Goal: Task Accomplishment & Management: Use online tool/utility

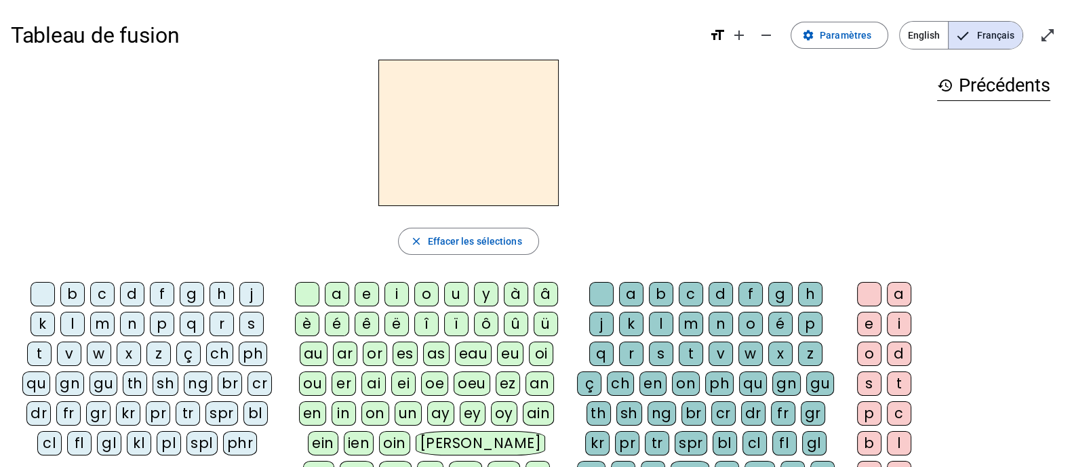
click at [90, 320] on div "m" at bounding box center [102, 324] width 24 height 24
click at [334, 293] on div "a" at bounding box center [337, 294] width 24 height 24
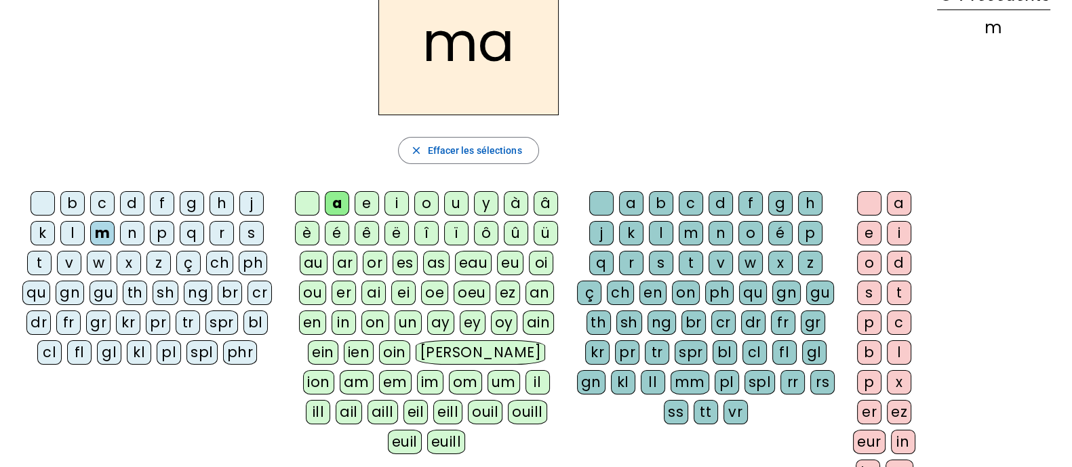
scroll to position [92, 0]
click at [649, 233] on div "l" at bounding box center [661, 232] width 24 height 24
click at [903, 432] on div "in" at bounding box center [903, 441] width 24 height 24
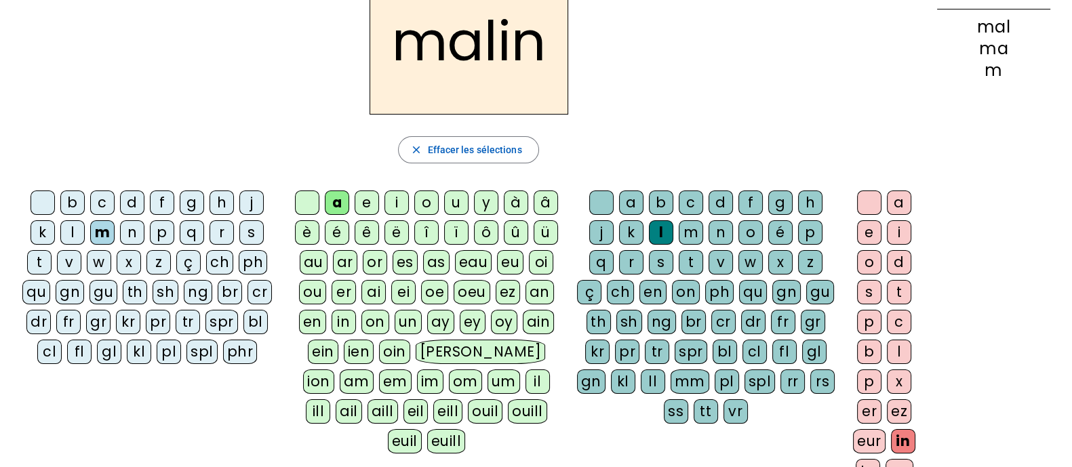
scroll to position [0, 0]
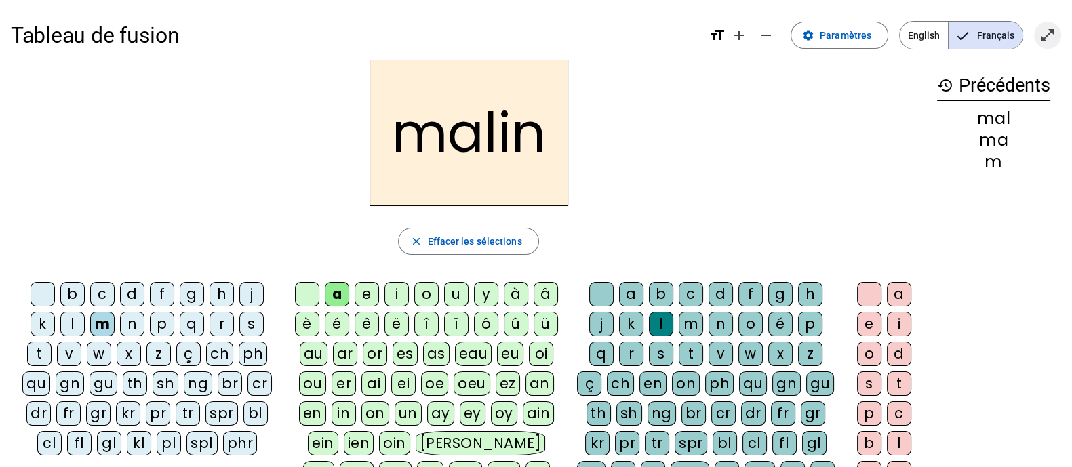
click at [1049, 47] on span "Entrer en plein écran" at bounding box center [1048, 35] width 33 height 33
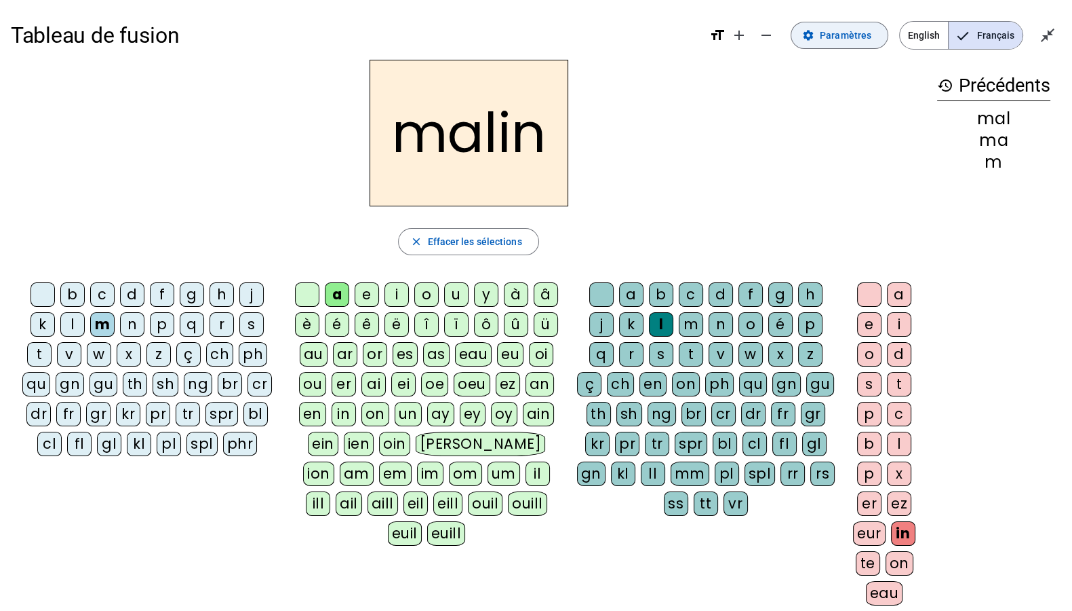
click at [843, 36] on span "Paramètres" at bounding box center [846, 35] width 52 height 16
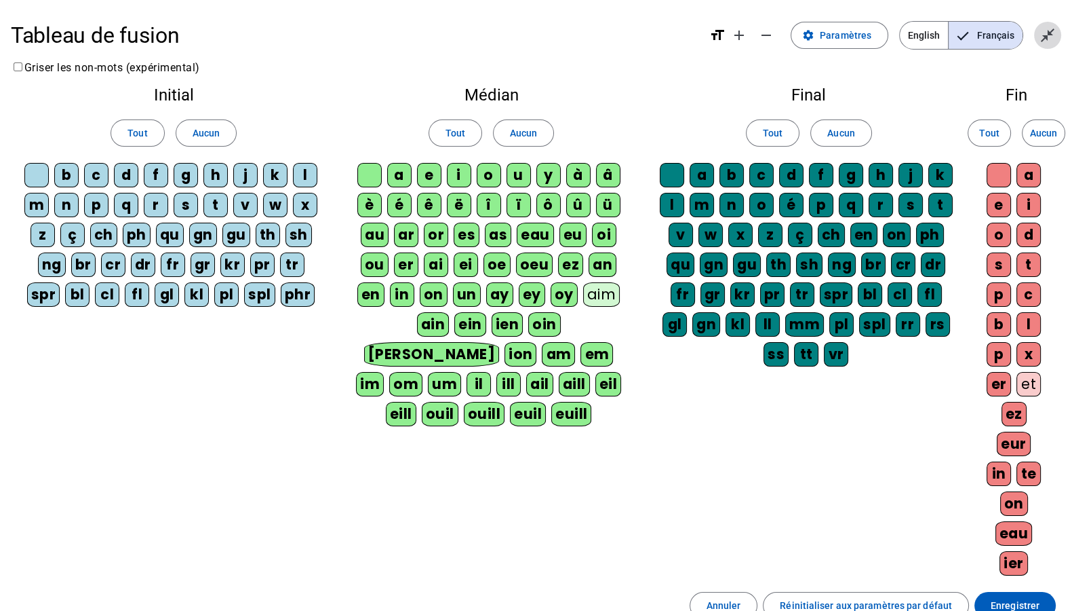
click at [1055, 31] on mat-icon "close_fullscreen" at bounding box center [1048, 35] width 16 height 16
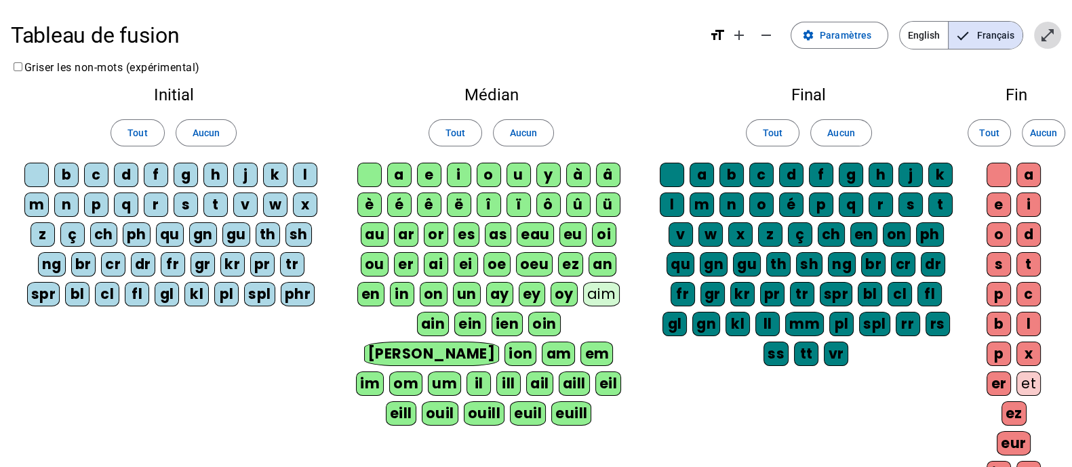
click at [1041, 45] on span "Entrer en plein écran" at bounding box center [1048, 35] width 33 height 33
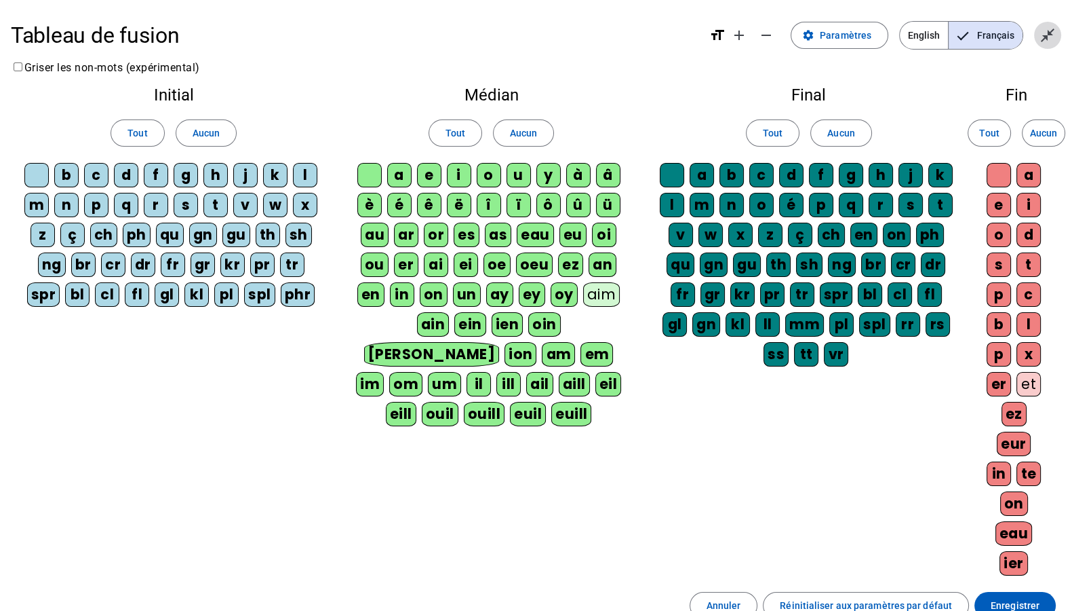
click at [1043, 44] on span "Quitter le plein écran" at bounding box center [1048, 35] width 33 height 33
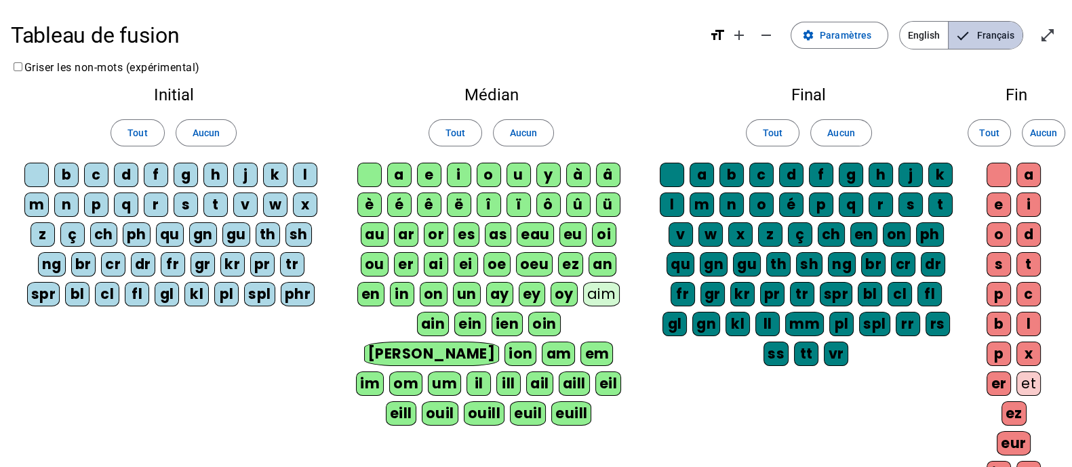
click at [960, 45] on span "Français" at bounding box center [986, 35] width 74 height 27
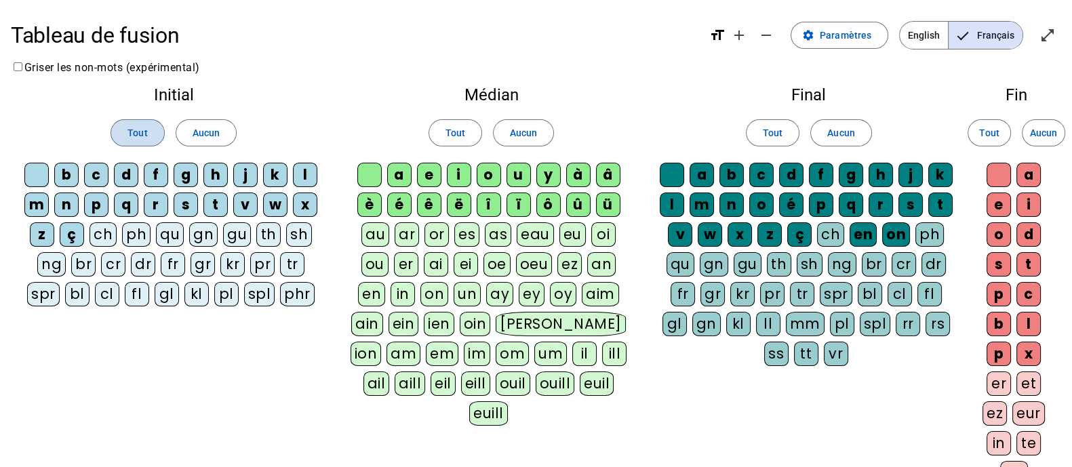
click at [142, 126] on span "Tout" at bounding box center [138, 133] width 20 height 16
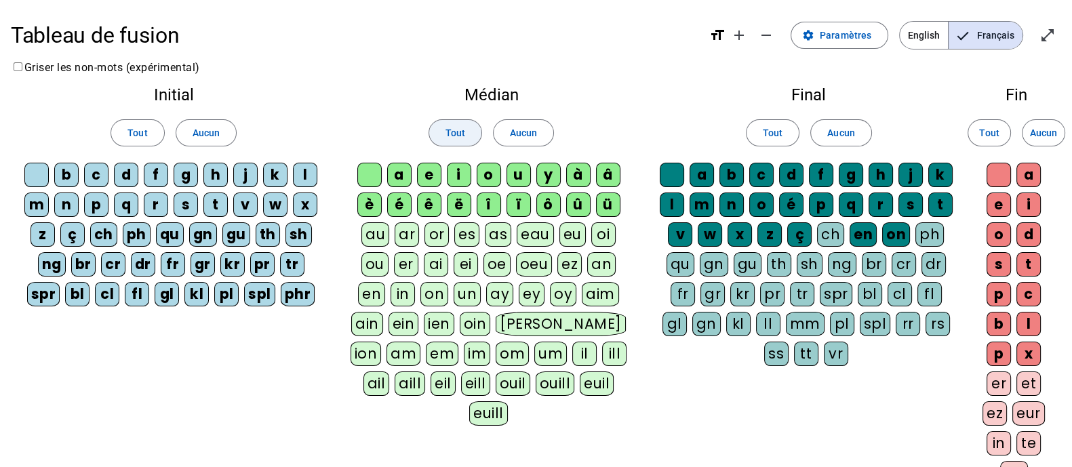
click at [444, 134] on span at bounding box center [455, 133] width 52 height 33
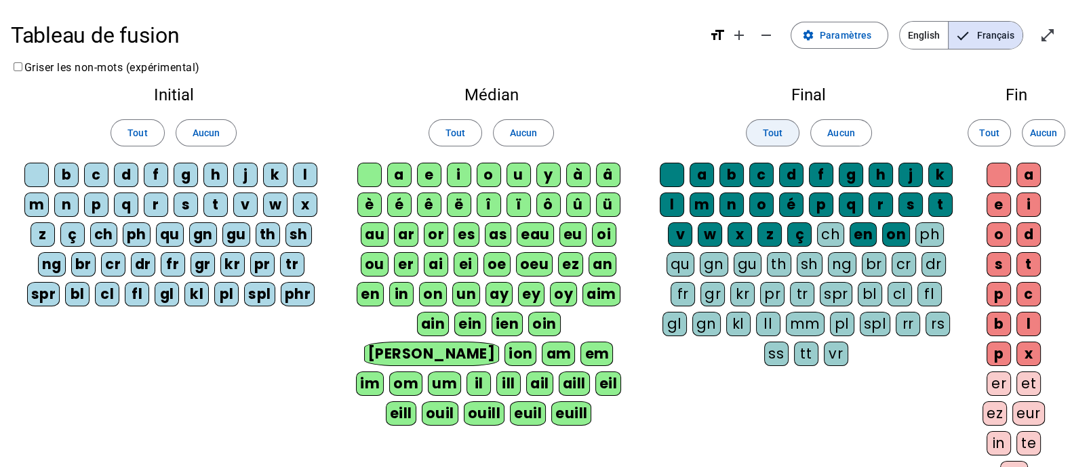
click at [773, 123] on span at bounding box center [773, 133] width 52 height 33
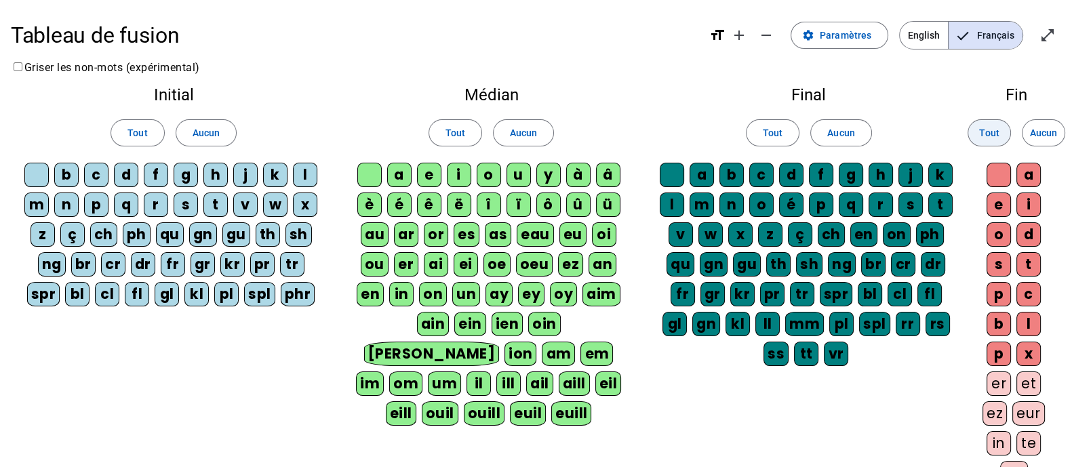
click at [975, 132] on span at bounding box center [990, 133] width 42 height 33
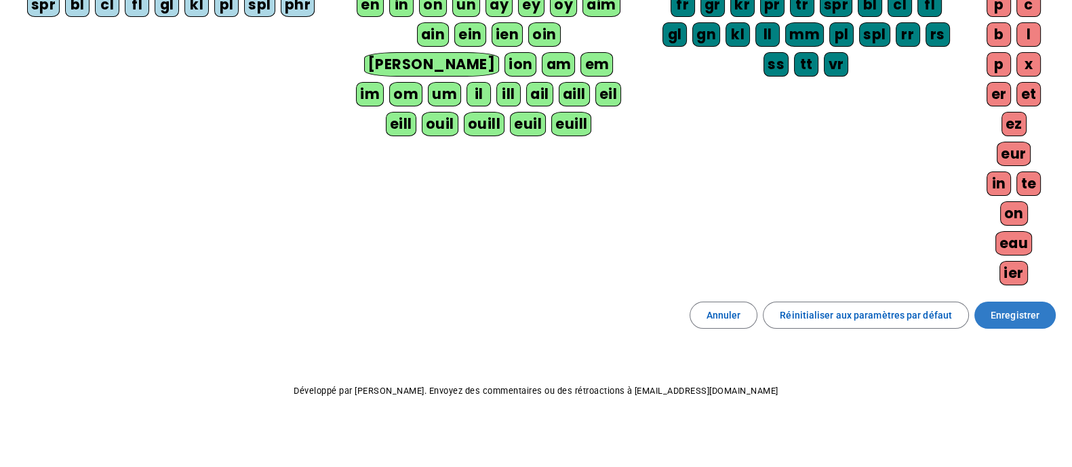
click at [1007, 321] on span at bounding box center [1015, 315] width 81 height 33
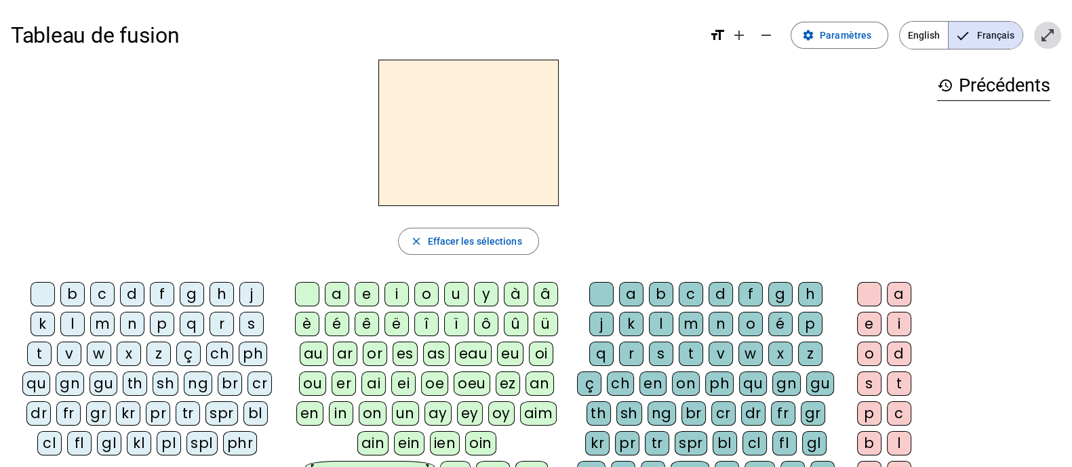
click at [1041, 37] on mat-icon "open_in_full" at bounding box center [1048, 35] width 16 height 16
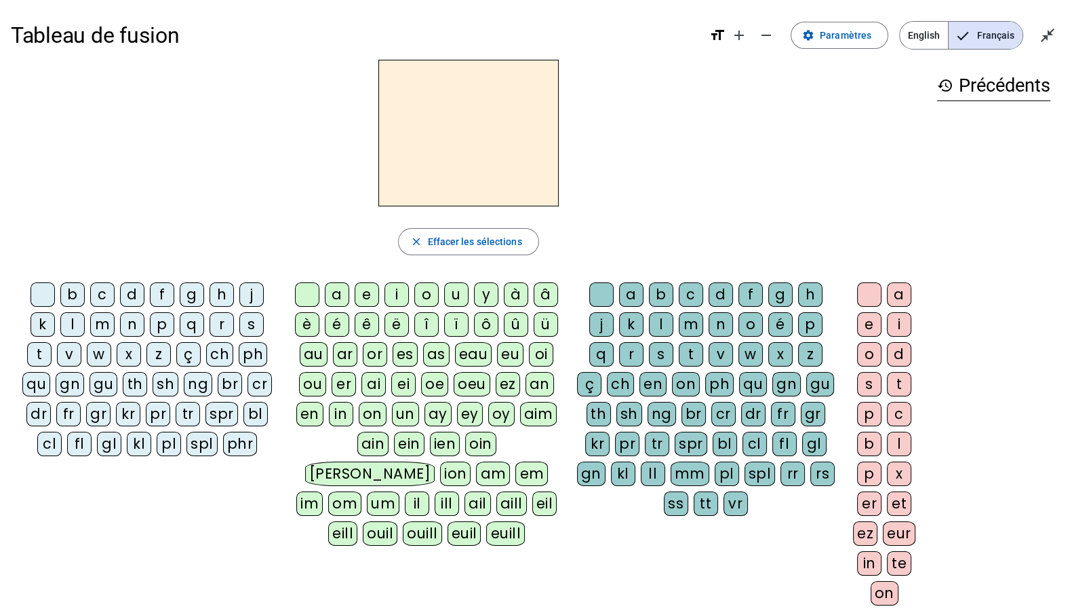
click at [90, 326] on div "m" at bounding box center [102, 324] width 24 height 24
click at [339, 295] on div "a" at bounding box center [337, 294] width 24 height 24
click at [649, 326] on div "l" at bounding box center [661, 324] width 24 height 24
click at [878, 467] on div "in" at bounding box center [869, 563] width 24 height 24
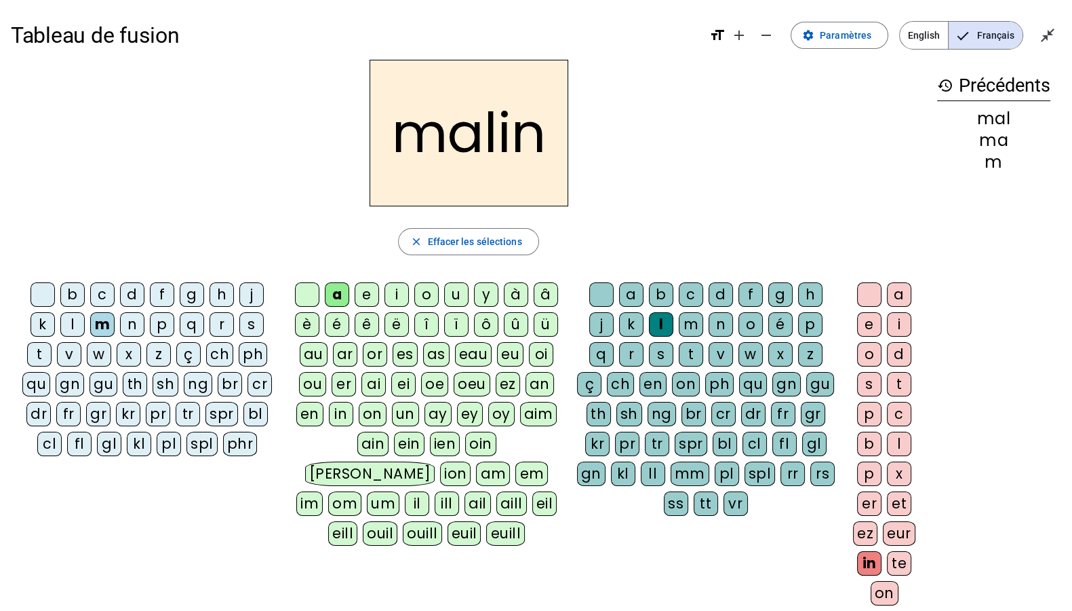
click at [679, 357] on div "t" at bounding box center [691, 354] width 24 height 24
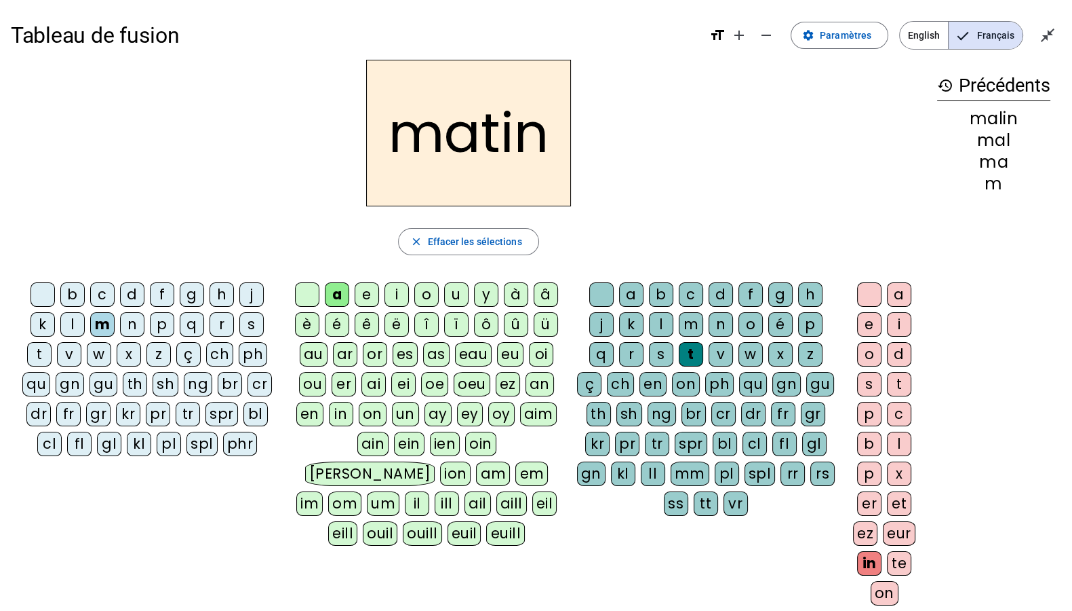
click at [644, 342] on div "r" at bounding box center [631, 354] width 24 height 24
click at [81, 342] on div "v" at bounding box center [69, 354] width 24 height 24
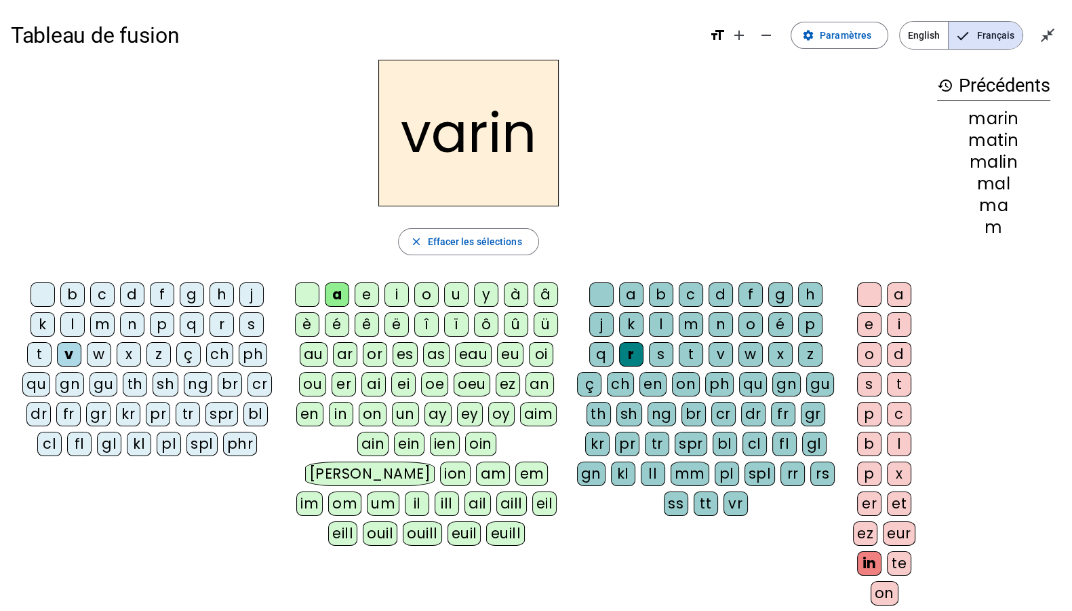
click at [52, 342] on div "t" at bounding box center [39, 354] width 24 height 24
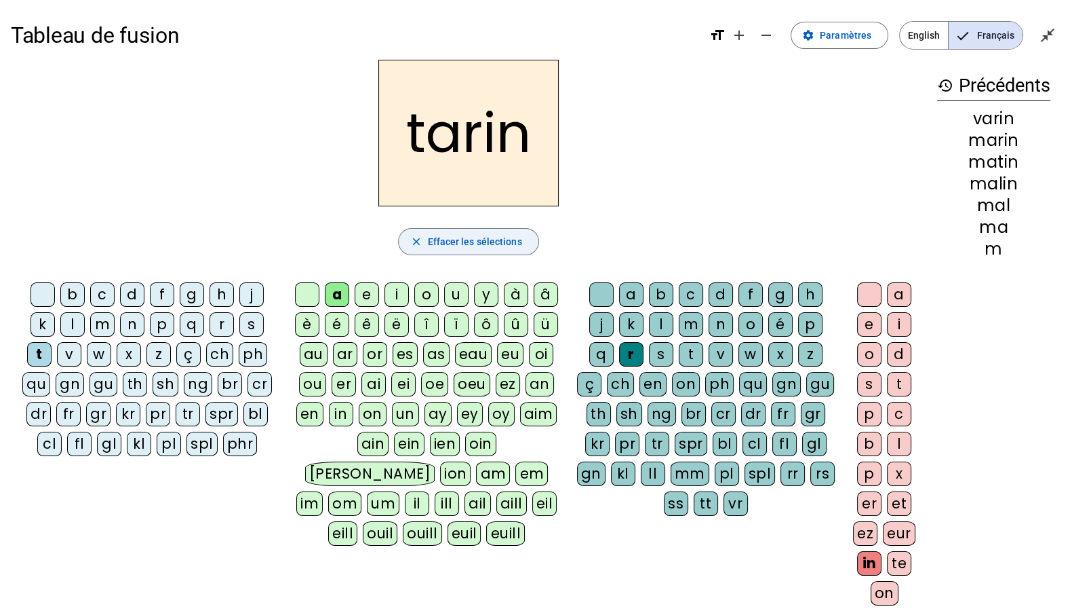
click at [509, 231] on span "button" at bounding box center [468, 241] width 139 height 33
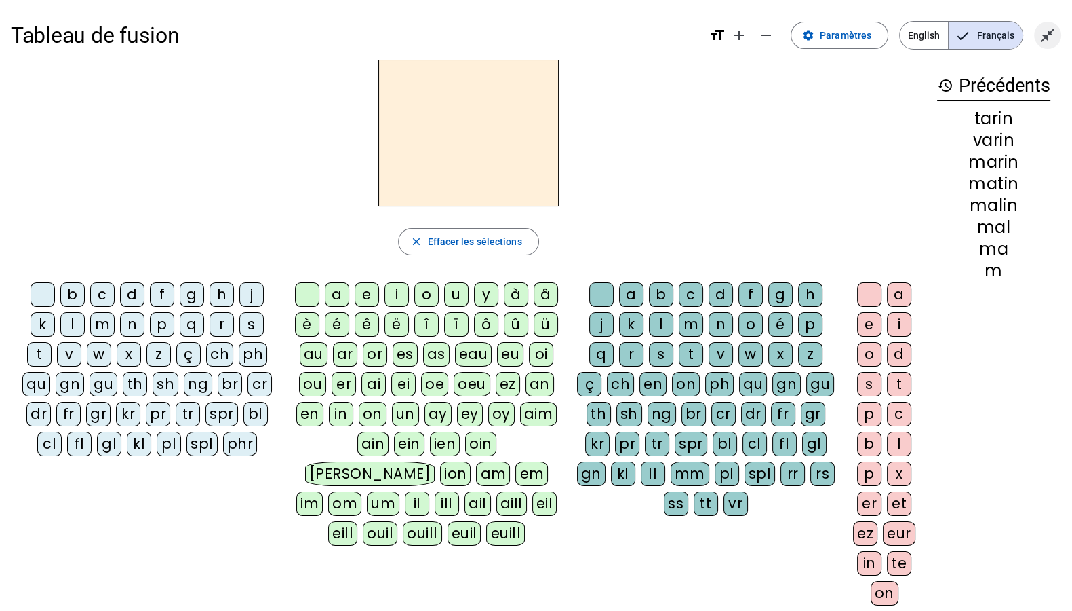
click at [1041, 31] on mat-icon "close_fullscreen" at bounding box center [1048, 35] width 16 height 16
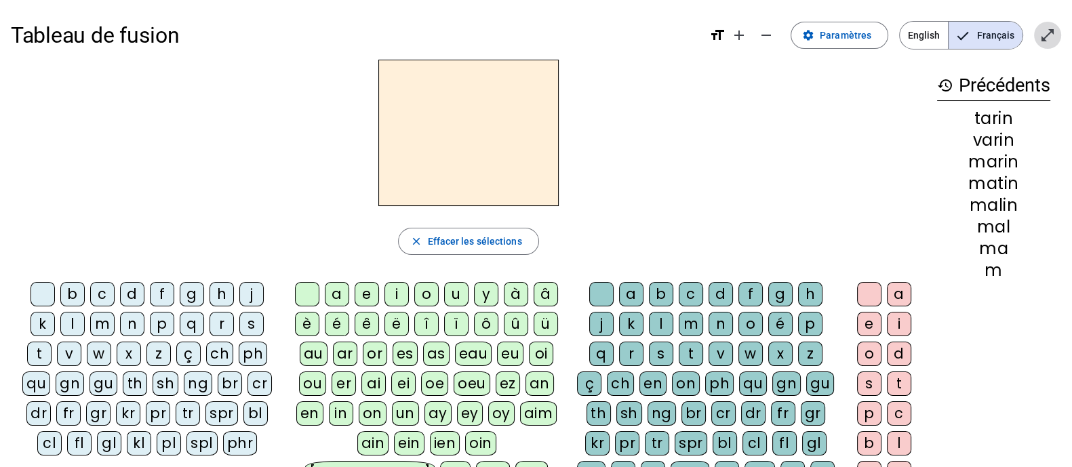
click at [1046, 43] on span "Entrer en plein écran" at bounding box center [1048, 35] width 33 height 33
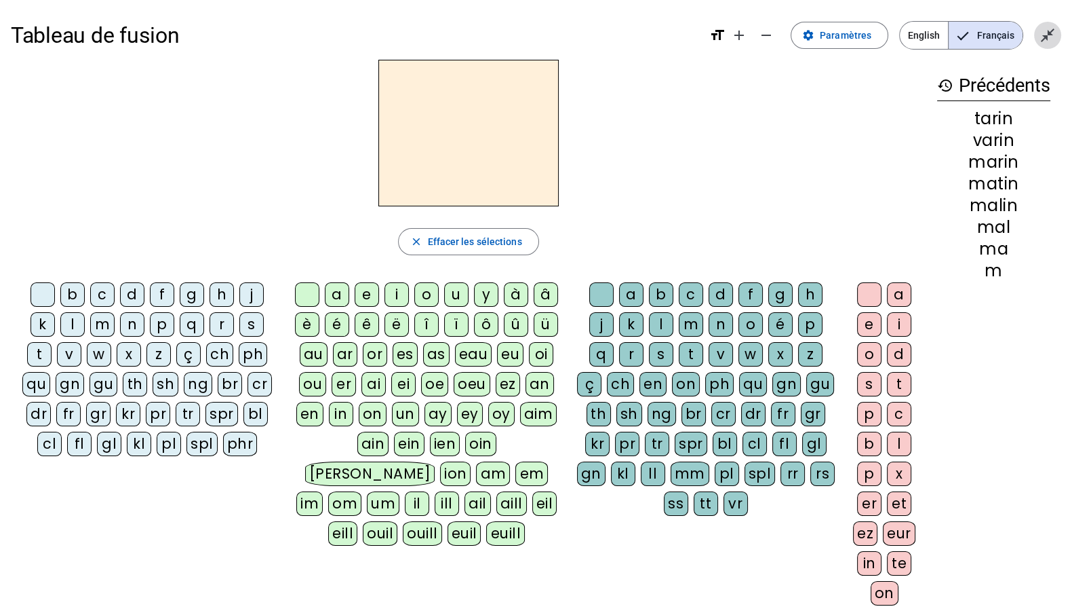
click at [1041, 41] on mat-icon "close_fullscreen" at bounding box center [1048, 35] width 16 height 16
